Goal: Task Accomplishment & Management: Use online tool/utility

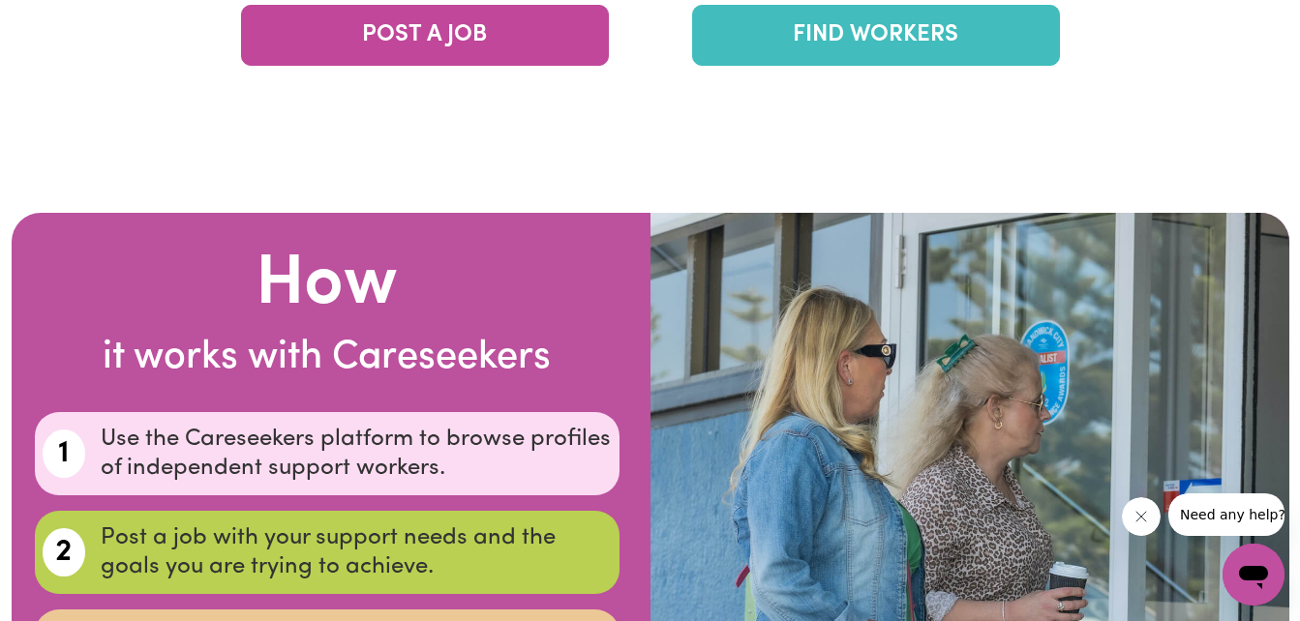
scroll to position [3360, 0]
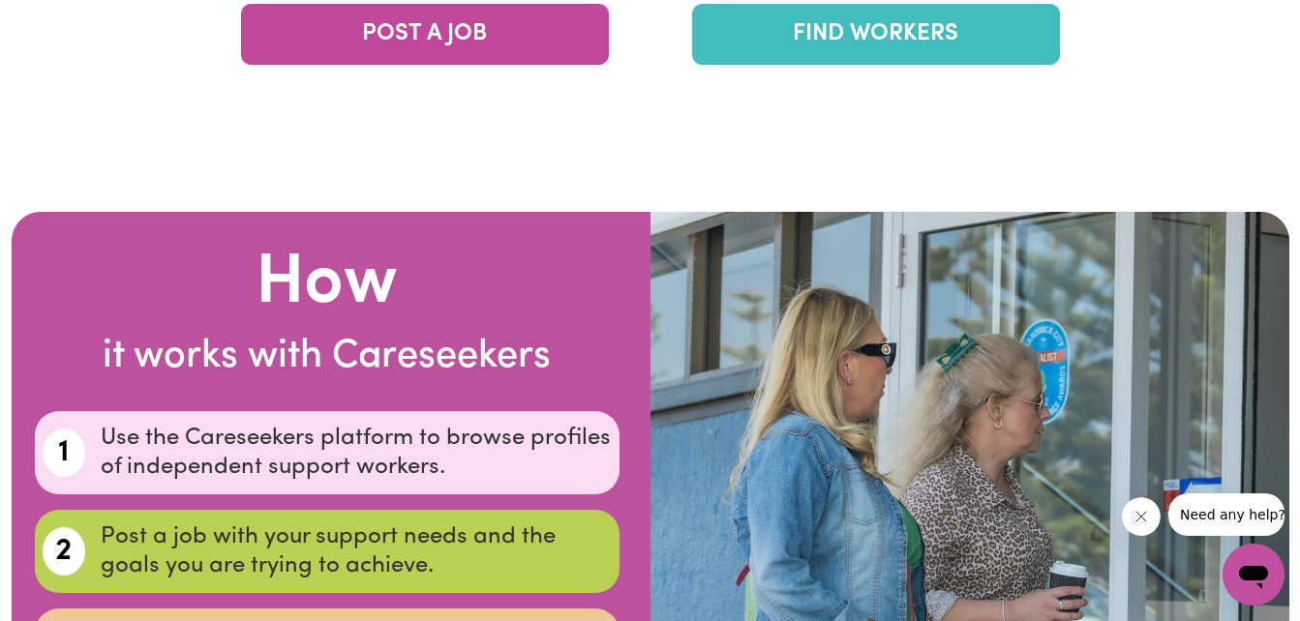
click at [815, 34] on link "FIND WORKERS" at bounding box center [876, 34] width 368 height 61
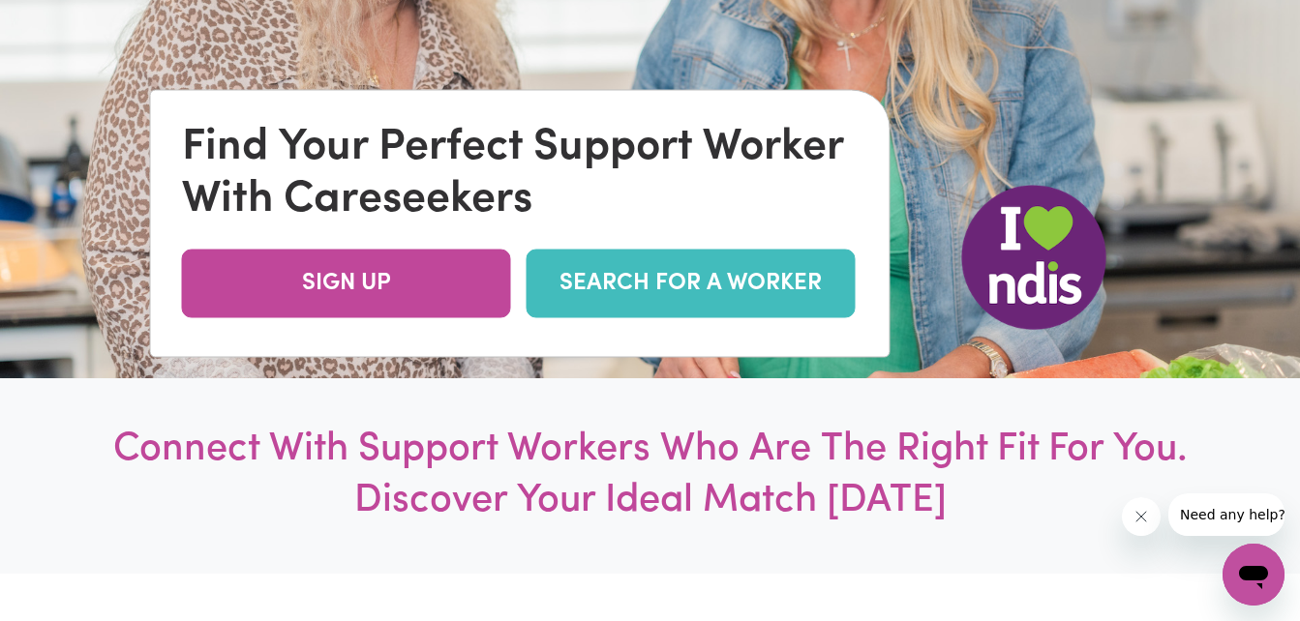
scroll to position [312, 0]
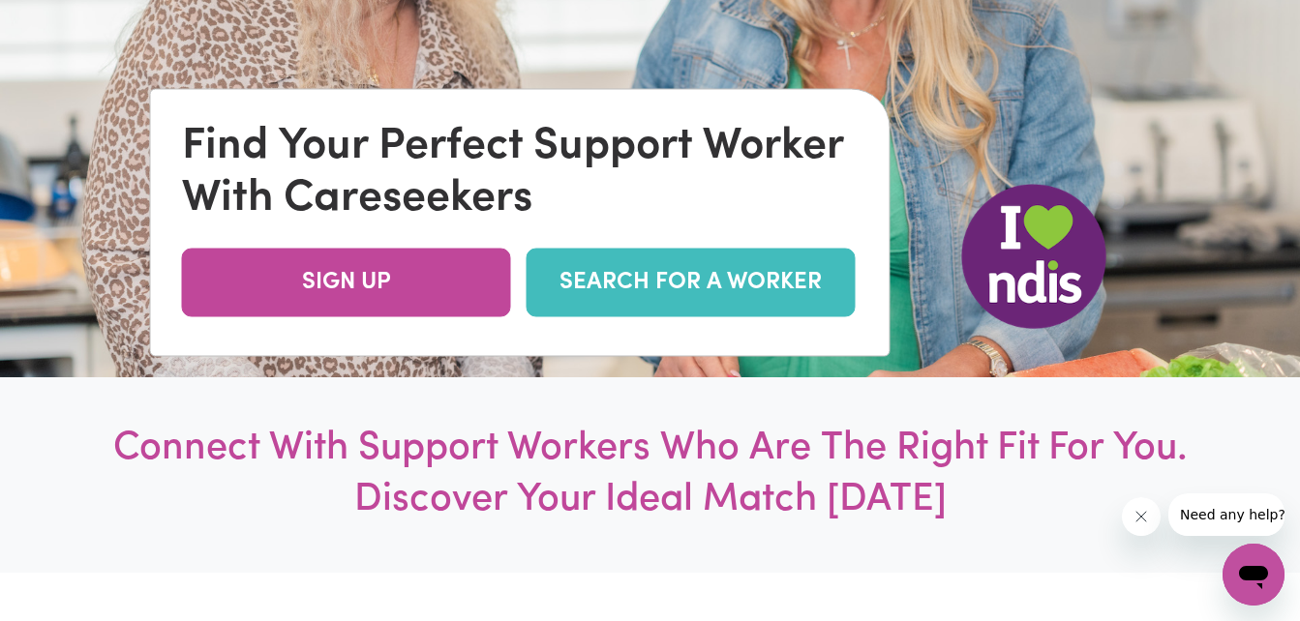
click at [655, 275] on link "SEARCH FOR A WORKER" at bounding box center [691, 282] width 329 height 69
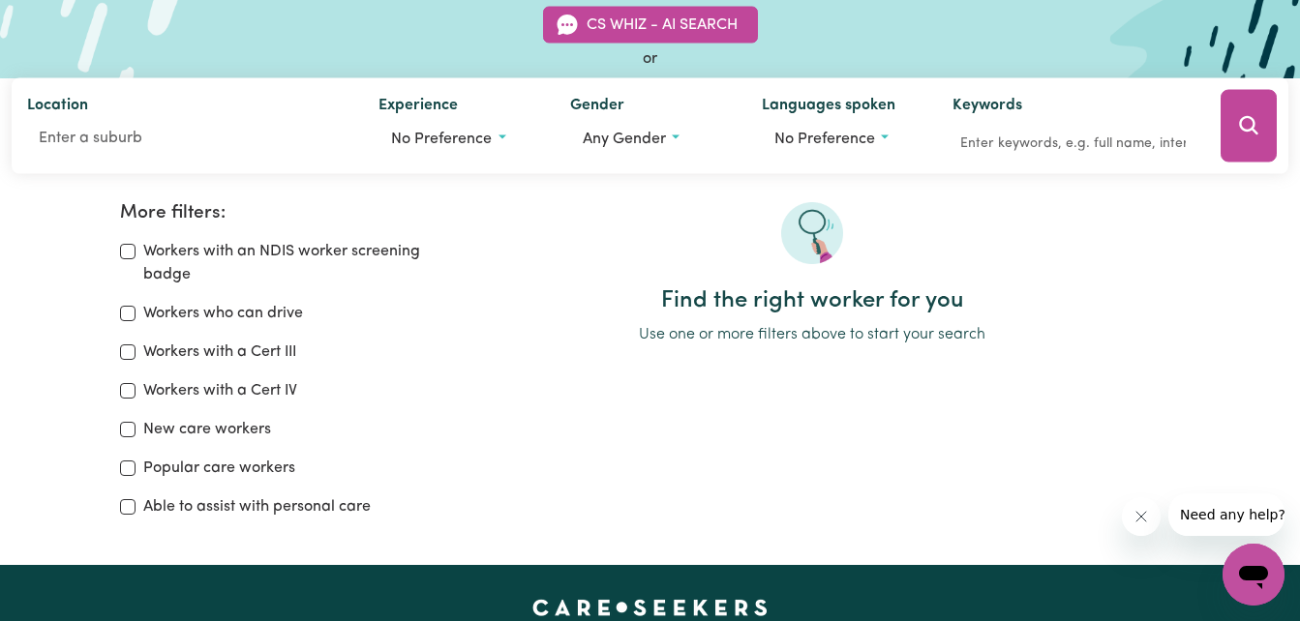
scroll to position [185, 0]
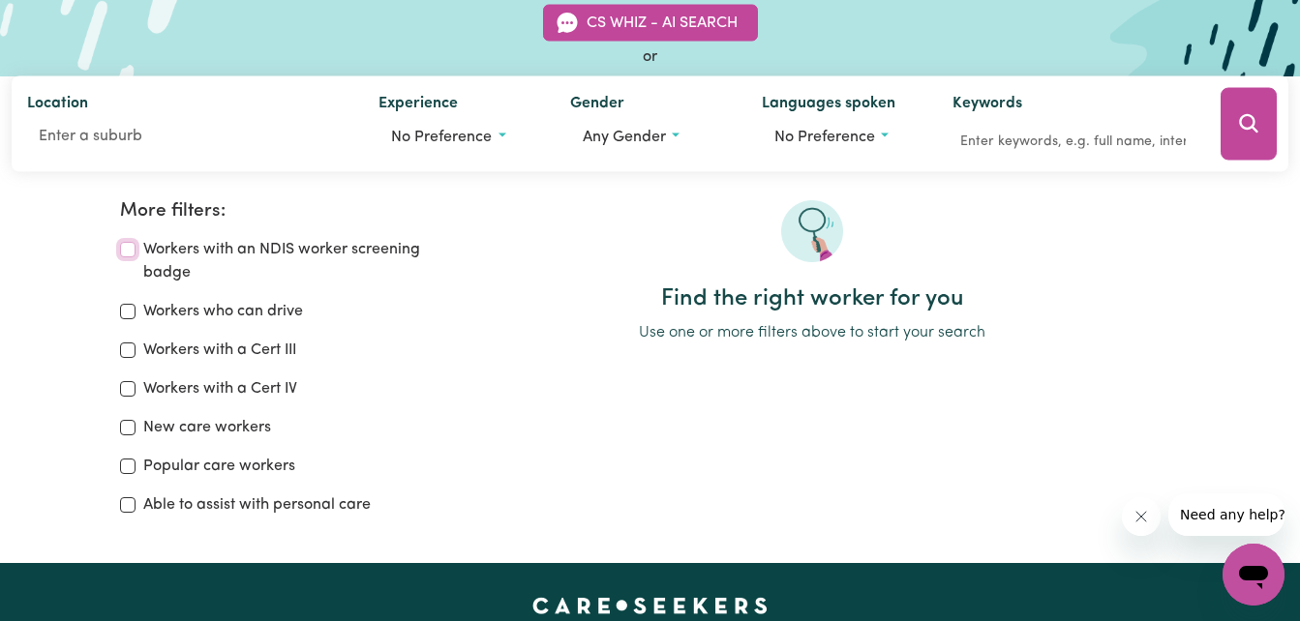
click at [130, 255] on input "Workers with an NDIS worker screening badge" at bounding box center [127, 249] width 15 height 15
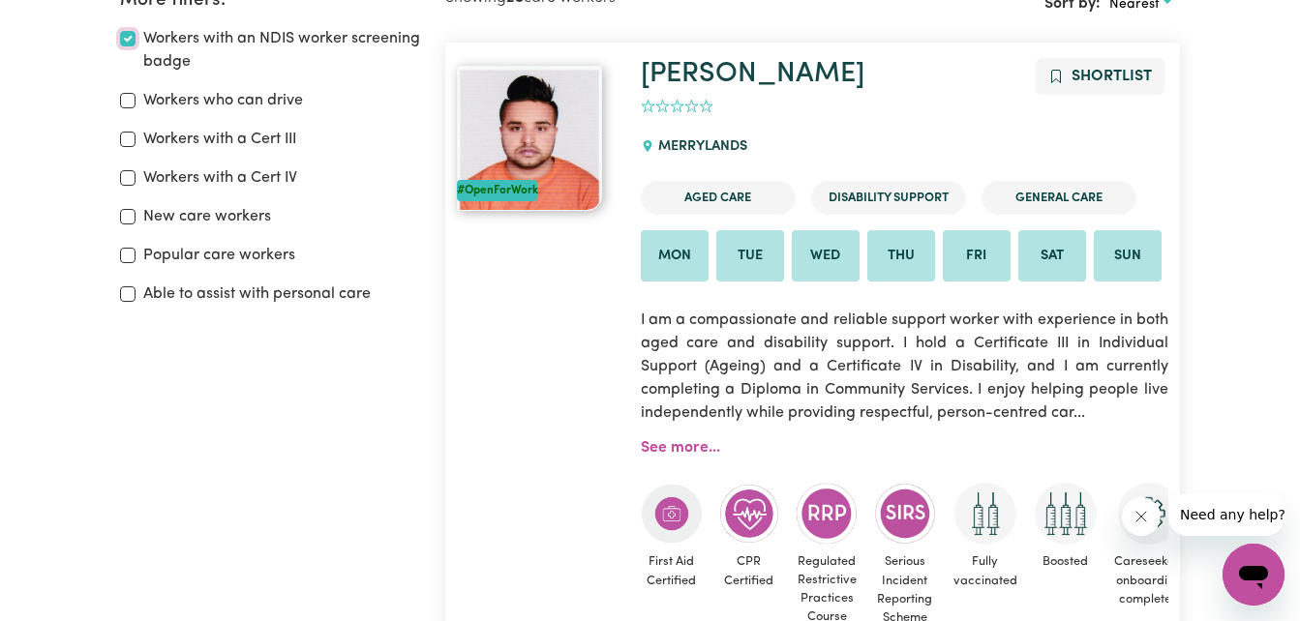
scroll to position [398, 0]
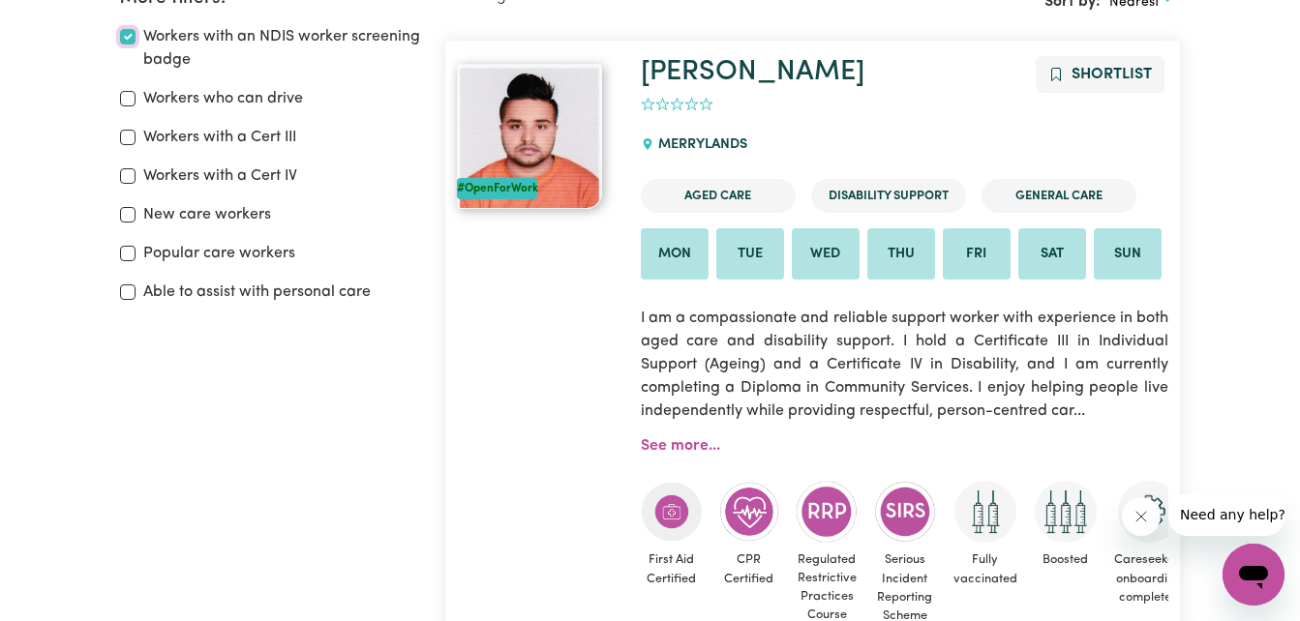
click at [134, 40] on input "Workers with an NDIS worker screening badge" at bounding box center [127, 36] width 15 height 15
checkbox input "false"
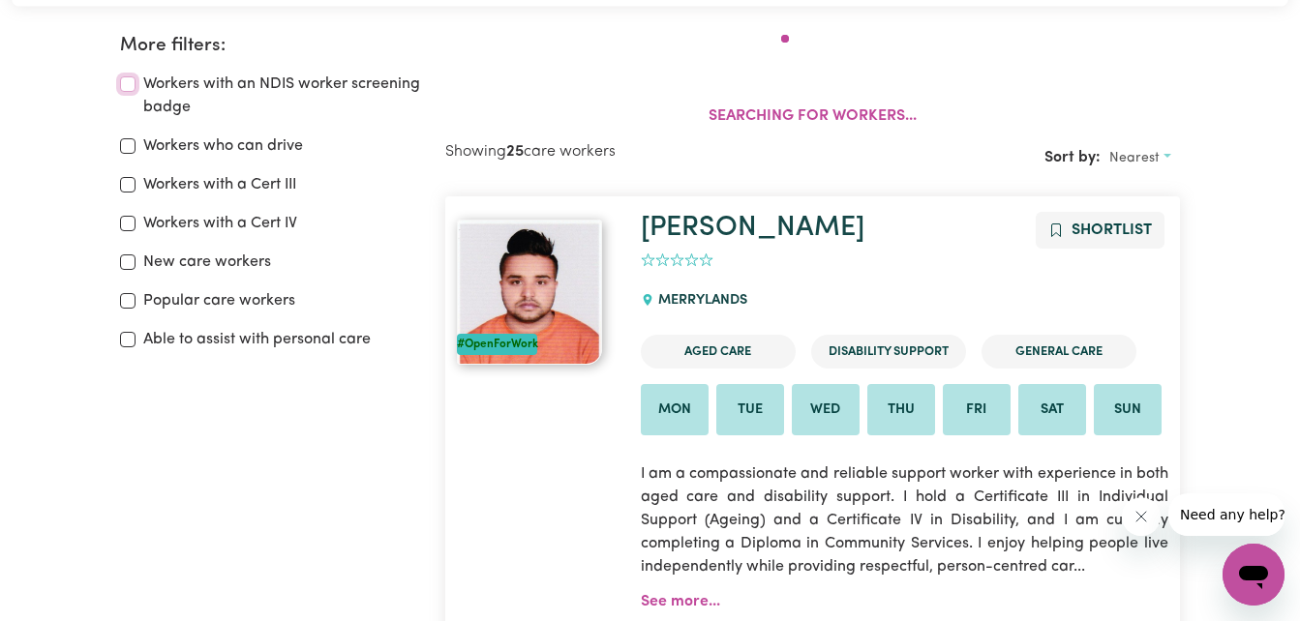
scroll to position [323, 0]
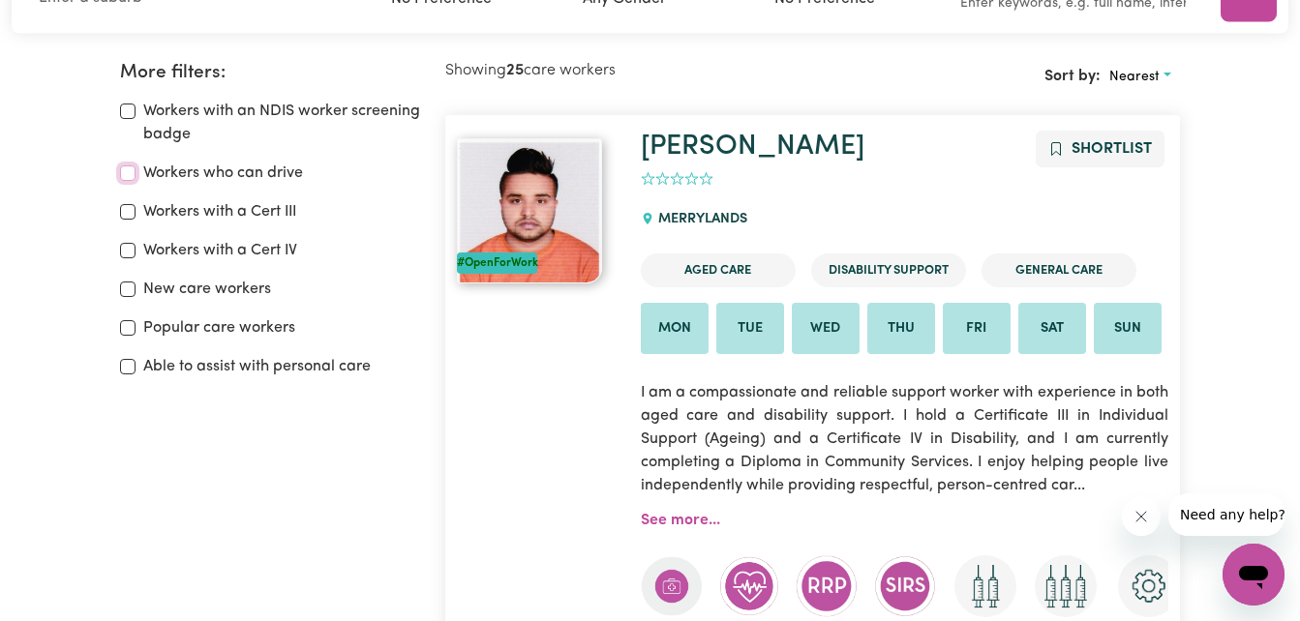
click at [123, 172] on input "Workers who can drive" at bounding box center [127, 173] width 15 height 15
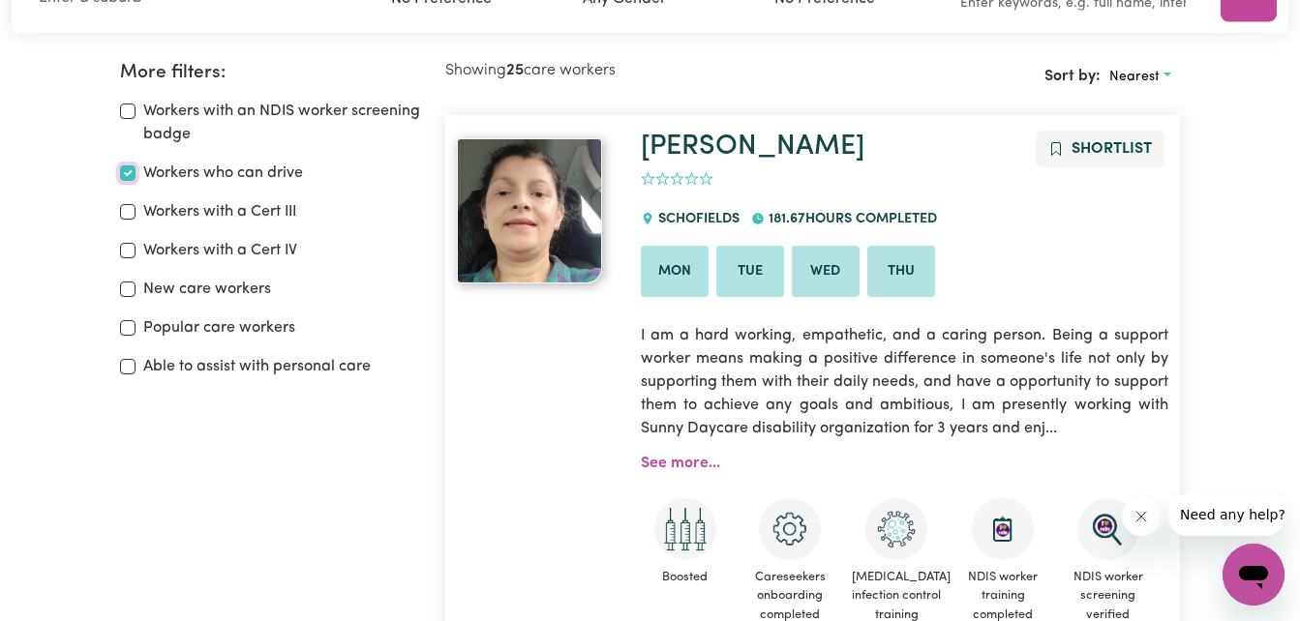
click at [123, 170] on input "Workers who can drive" at bounding box center [127, 173] width 15 height 15
checkbox input "false"
